Goal: Check status

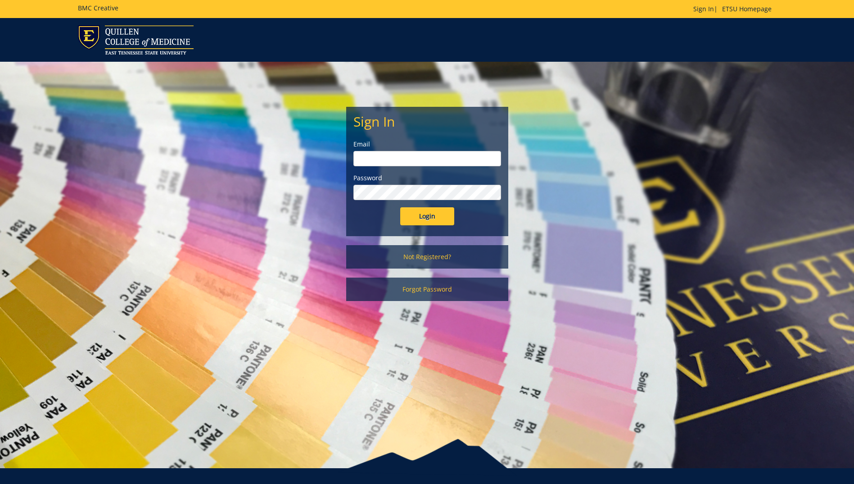
type input "[EMAIL_ADDRESS][DOMAIN_NAME]"
click at [425, 217] on input "Login" at bounding box center [427, 216] width 54 height 18
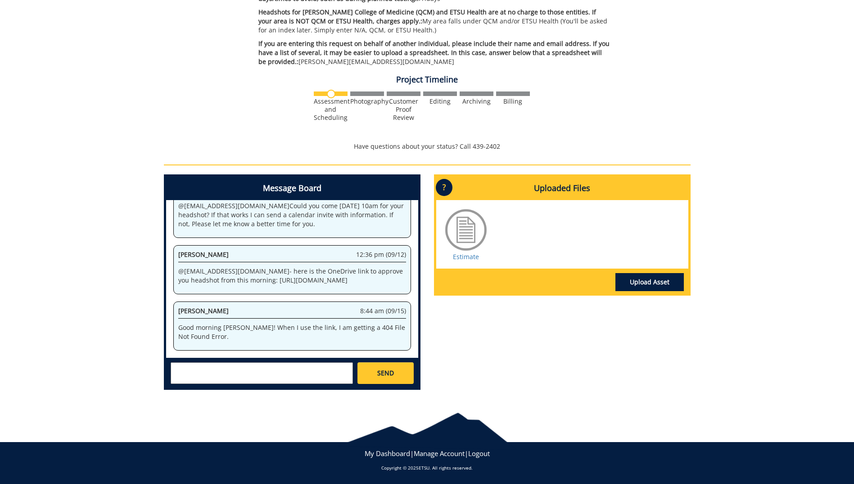
scroll to position [226, 0]
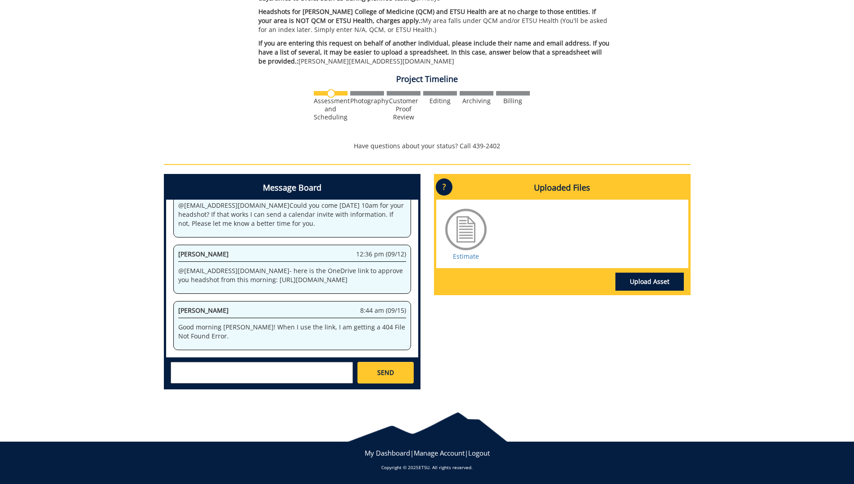
drag, startPoint x: 178, startPoint y: 265, endPoint x: 220, endPoint y: 275, distance: 42.5
click at [220, 275] on p "@ [EMAIL_ADDRESS][DOMAIN_NAME] - here is the OneDrive link to approve you heads…" at bounding box center [292, 275] width 228 height 18
drag, startPoint x: 220, startPoint y: 275, endPoint x: 214, endPoint y: 266, distance: 10.5
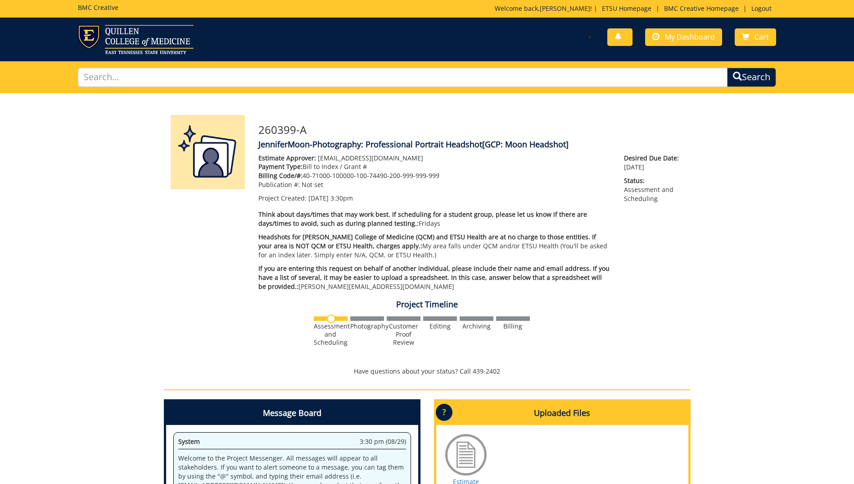
scroll to position [136, 0]
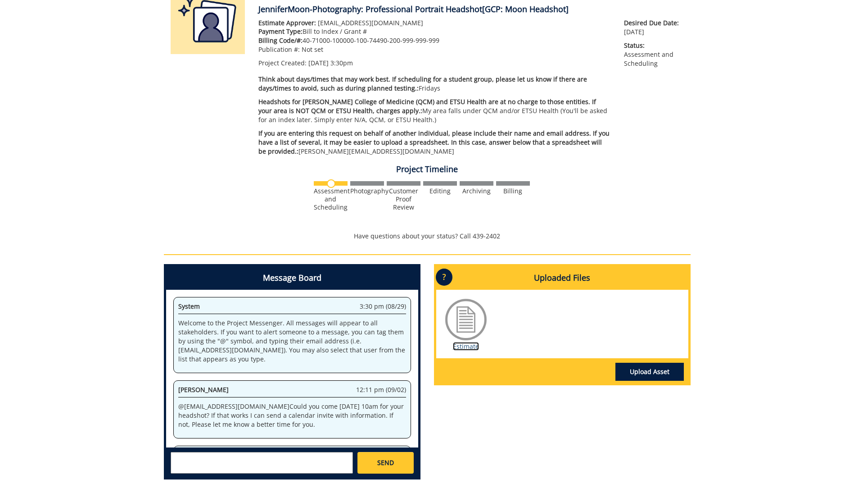
click at [469, 348] on link "Estimate" at bounding box center [466, 346] width 26 height 9
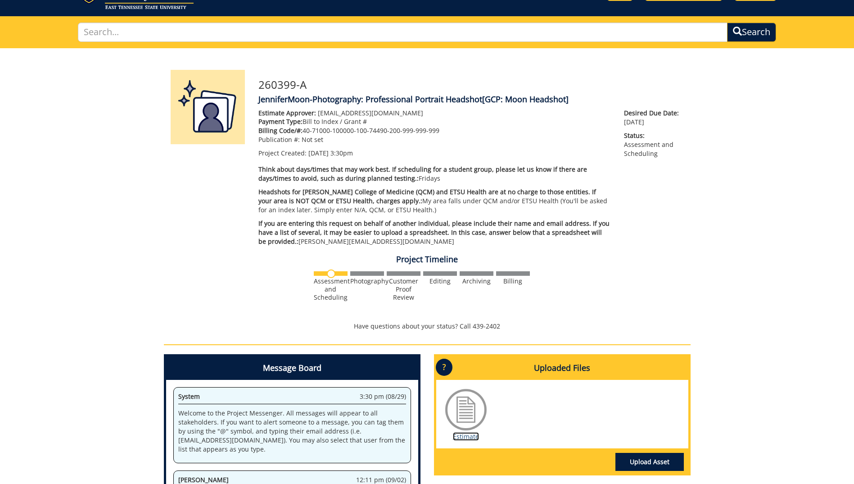
scroll to position [0, 0]
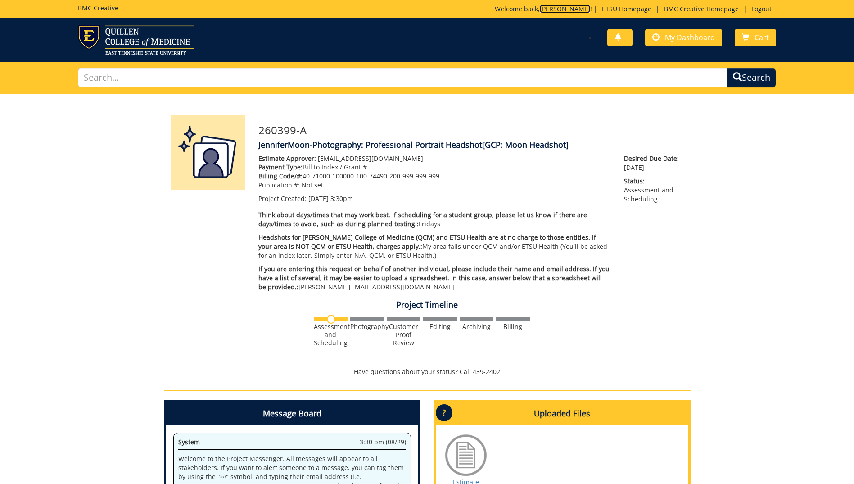
click at [567, 9] on link "[PERSON_NAME]" at bounding box center [565, 9] width 50 height 9
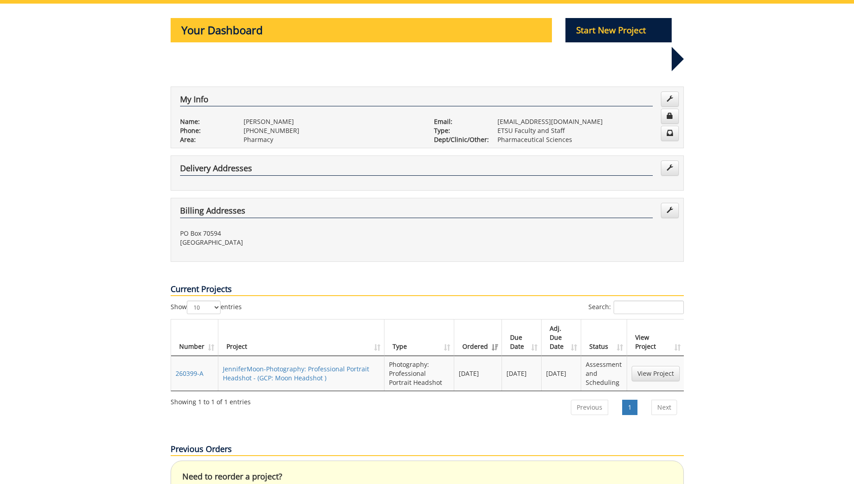
scroll to position [135, 0]
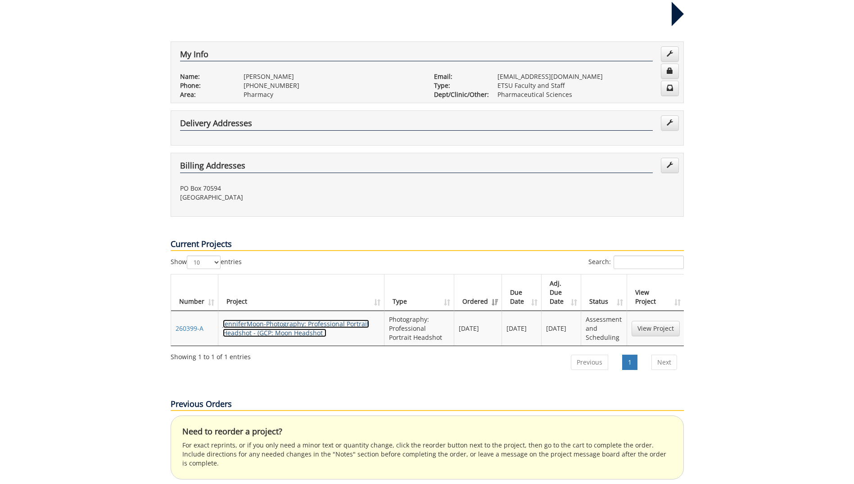
click at [266, 319] on link "JenniferMoon-Photography: Professional Portrait Headshot - (GCP: Moon Headshot )" at bounding box center [296, 328] width 146 height 18
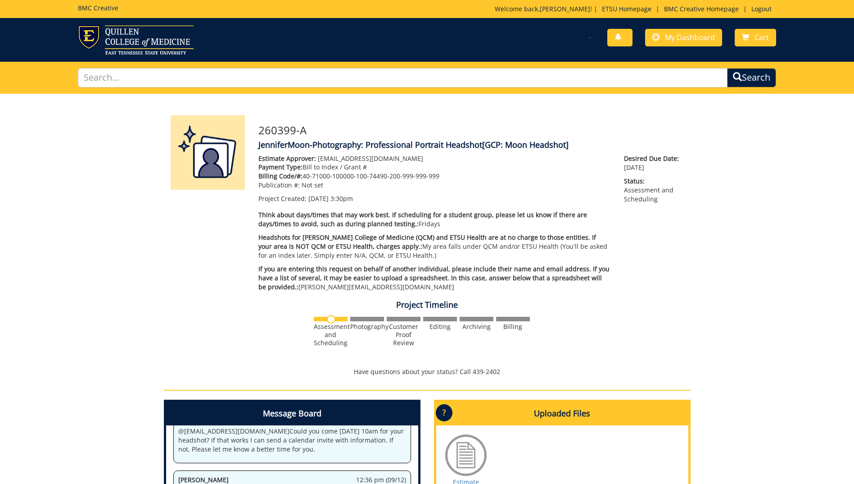
scroll to position [180, 0]
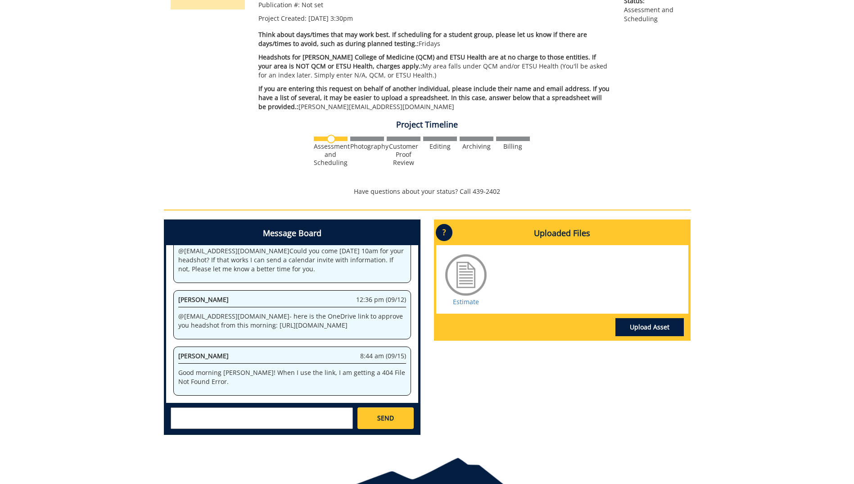
click at [269, 312] on p "@ [EMAIL_ADDRESS][DOMAIN_NAME] - here is the OneDrive link to approve you heads…" at bounding box center [292, 321] width 228 height 18
drag, startPoint x: 210, startPoint y: 320, endPoint x: 234, endPoint y: 304, distance: 28.7
click at [234, 312] on p "@ [EMAIL_ADDRESS][DOMAIN_NAME] - here is the OneDrive link to approve you heads…" at bounding box center [292, 321] width 228 height 18
drag, startPoint x: 234, startPoint y: 304, endPoint x: 237, endPoint y: 311, distance: 7.5
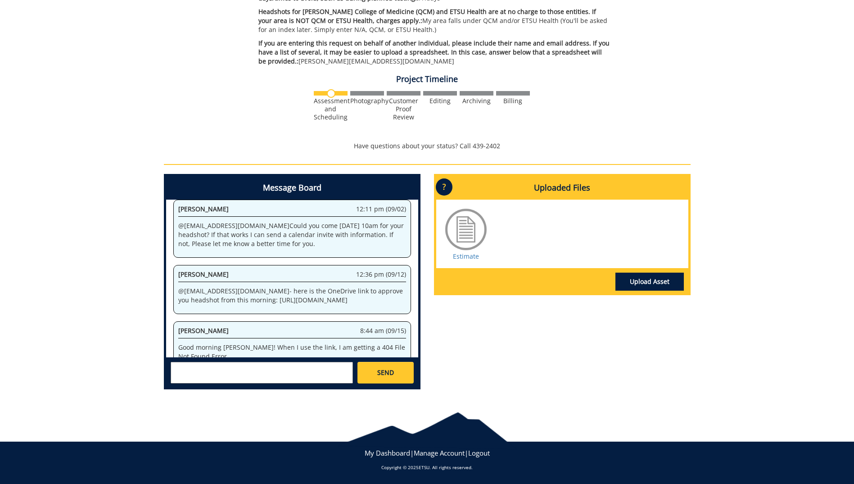
scroll to position [136, 0]
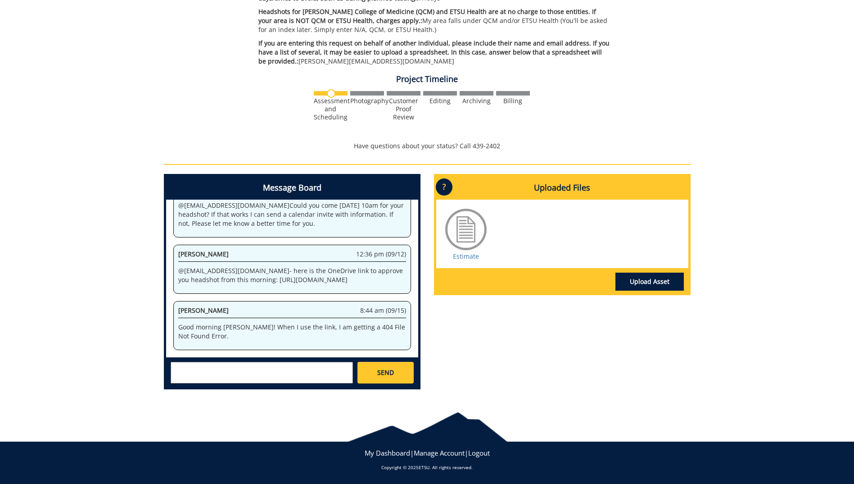
click at [644, 104] on div "Assessment and Scheduling Photography Customer Proof Review" at bounding box center [427, 111] width 527 height 47
